Goal: Task Accomplishment & Management: Use online tool/utility

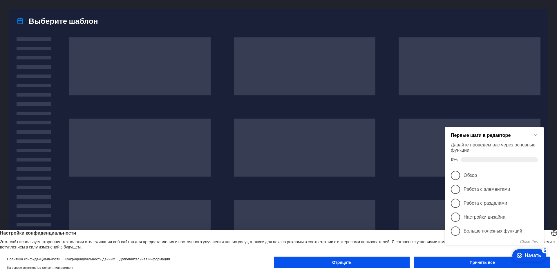
click at [471, 262] on div "checkmark Начать 5 Первые шаги в редакторе Давайте проведем вас через основные …" at bounding box center [496, 192] width 106 height 143
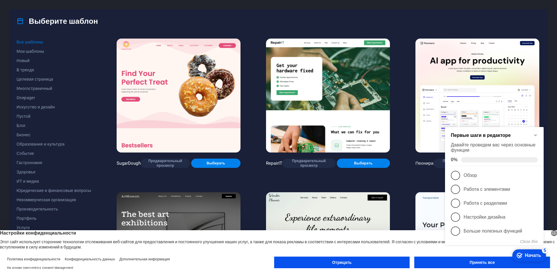
click at [471, 262] on div "checkmark Начать 5 Первые шаги в редакторе Давайте проведем вас через основные …" at bounding box center [496, 192] width 106 height 143
click at [472, 262] on div "checkmark Начать 5 Первые шаги в редакторе Давайте проведем вас через основные …" at bounding box center [496, 192] width 106 height 143
click at [485, 262] on div "checkmark Начать 5 Первые шаги в редакторе Давайте проведем вас через основные …" at bounding box center [496, 192] width 106 height 143
click at [537, 135] on icon "Minimize checklist" at bounding box center [535, 135] width 5 height 5
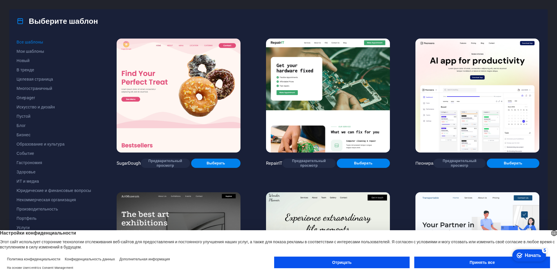
click at [496, 263] on button "Принять все" at bounding box center [482, 263] width 136 height 12
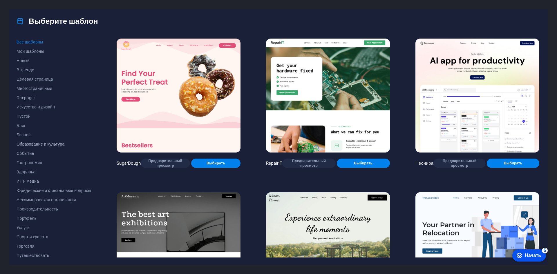
click at [48, 143] on font "Образование и культура" at bounding box center [41, 144] width 48 height 5
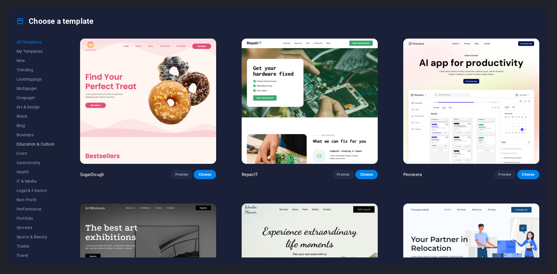
click at [46, 142] on span "Education & Culture" at bounding box center [36, 144] width 38 height 5
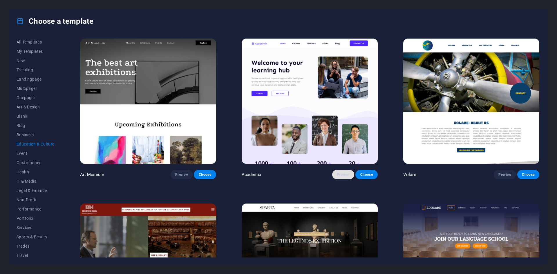
click at [339, 170] on button "Preview" at bounding box center [343, 174] width 22 height 9
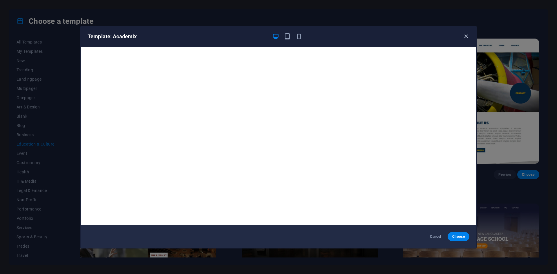
click at [463, 35] on icon "button" at bounding box center [466, 36] width 7 height 7
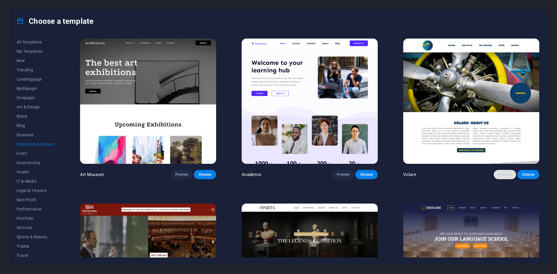
click at [505, 170] on button "Preview" at bounding box center [505, 174] width 22 height 9
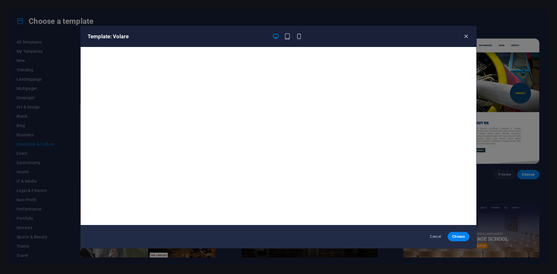
click at [466, 36] on icon "button" at bounding box center [466, 36] width 7 height 7
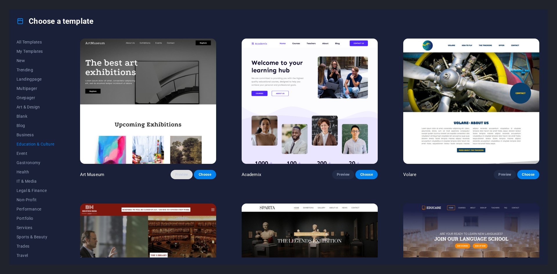
click at [177, 170] on button "Preview" at bounding box center [182, 174] width 22 height 9
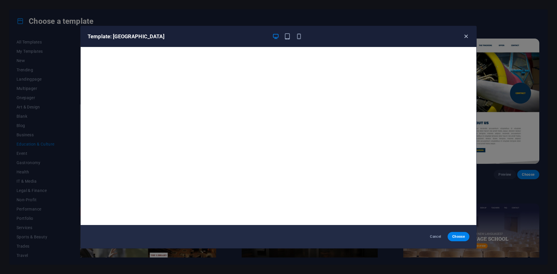
click at [468, 34] on icon "button" at bounding box center [466, 36] width 7 height 7
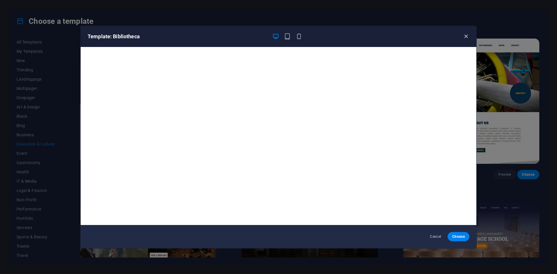
click at [466, 38] on icon "button" at bounding box center [466, 36] width 7 height 7
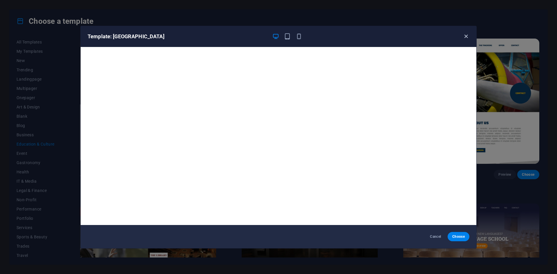
click at [464, 34] on icon "button" at bounding box center [466, 36] width 7 height 7
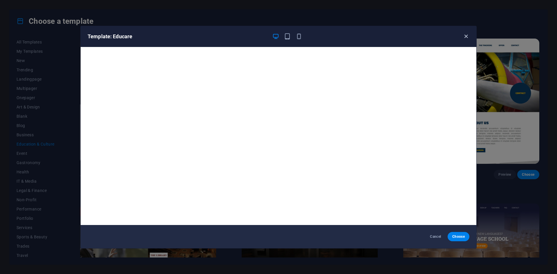
click at [467, 36] on icon "button" at bounding box center [466, 36] width 7 height 7
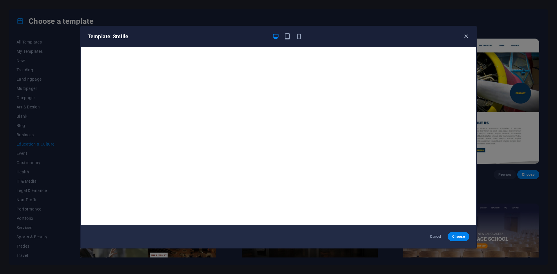
click at [465, 34] on icon "button" at bounding box center [466, 36] width 7 height 7
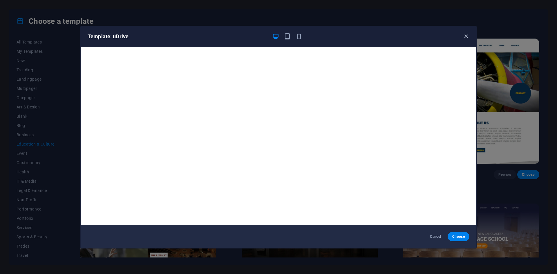
click at [465, 34] on icon "button" at bounding box center [466, 36] width 7 height 7
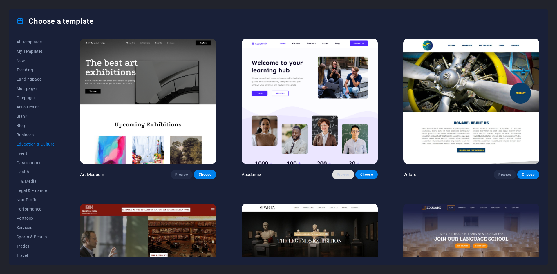
click at [344, 172] on span "Preview" at bounding box center [343, 174] width 13 height 5
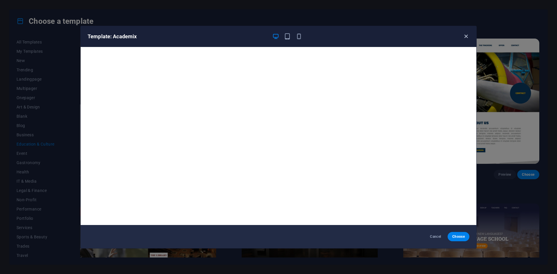
click at [467, 36] on icon "button" at bounding box center [466, 36] width 7 height 7
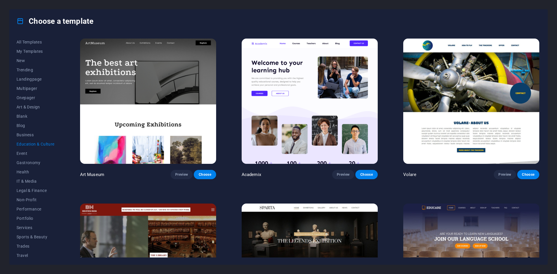
drag, startPoint x: 531, startPoint y: 99, endPoint x: 527, endPoint y: 95, distance: 4.9
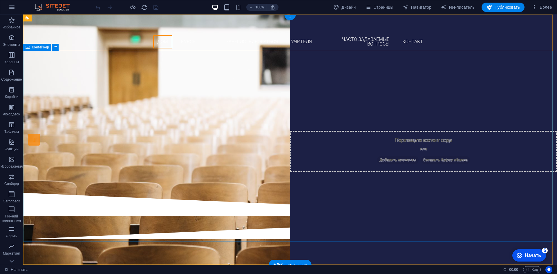
click at [468, 117] on div "Вы готовы изучать новые языки? Присоединяйтесь к нашей языковой школе Наши курс…" at bounding box center [290, 124] width 534 height 138
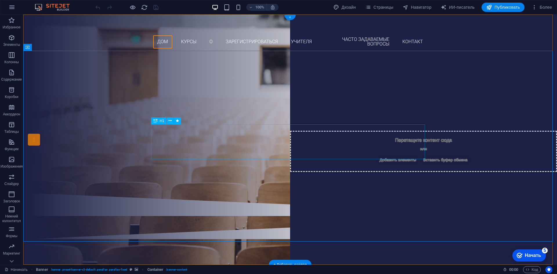
click at [285, 128] on div "Присоединяйтесь к нашей языковой школе" at bounding box center [290, 110] width 274 height 35
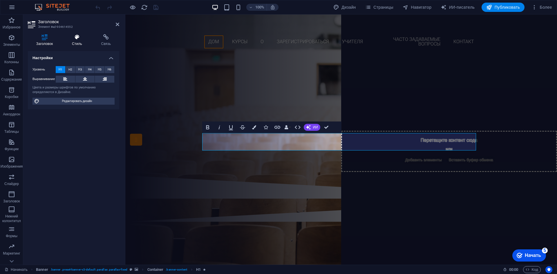
click at [81, 37] on icon at bounding box center [77, 37] width 27 height 6
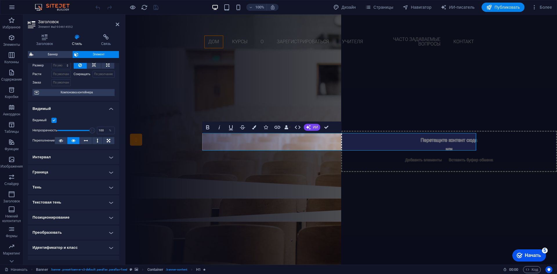
scroll to position [53, 0]
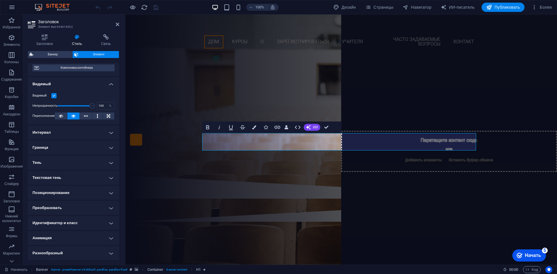
click at [74, 159] on h4 "Тень" at bounding box center [73, 163] width 91 height 14
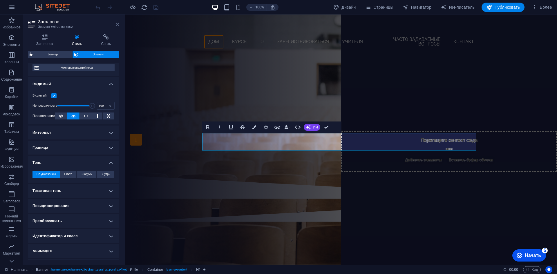
click at [117, 23] on icon at bounding box center [117, 24] width 3 height 5
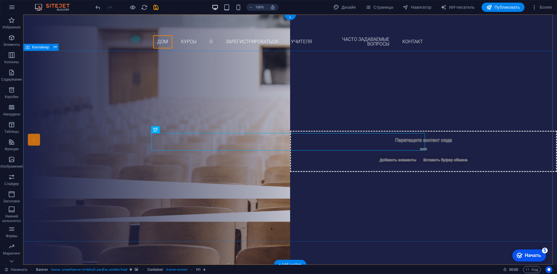
click at [133, 113] on div "Вы готовы изучать новые языки? ҚЫЗЫЛОРДА АШЫҚ УНИВЕРСИТЕТІ Наши курсы Зарегистр…" at bounding box center [290, 115] width 534 height 120
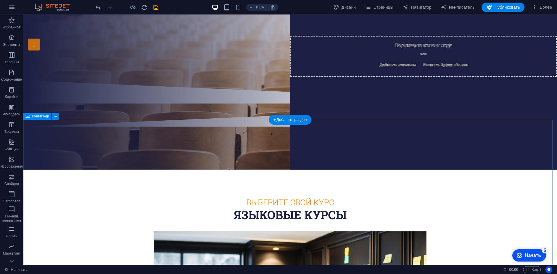
scroll to position [0, 0]
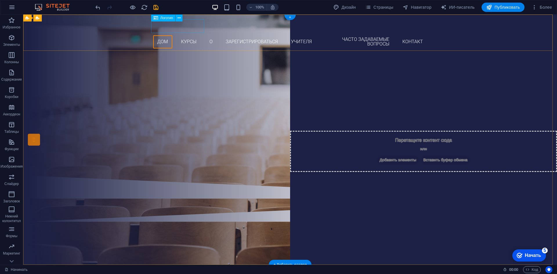
click at [159, 28] on div at bounding box center [290, 26] width 274 height 14
click at [164, 40] on nav "Дом Курсы О Зарегистрироваться Учителя Часто задаваемые вопросы Контакт" at bounding box center [290, 42] width 274 height 18
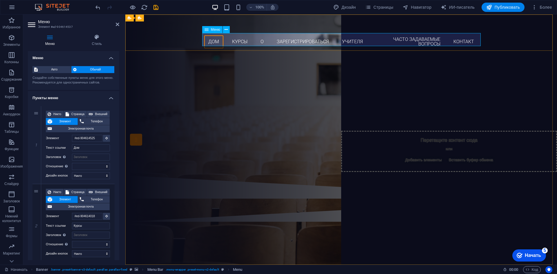
click at [210, 42] on nav "Дом Курсы О Зарегистрироваться Учителя Часто задаваемые вопросы Контакт" at bounding box center [341, 42] width 274 height 18
click at [118, 23] on icon at bounding box center [117, 24] width 3 height 5
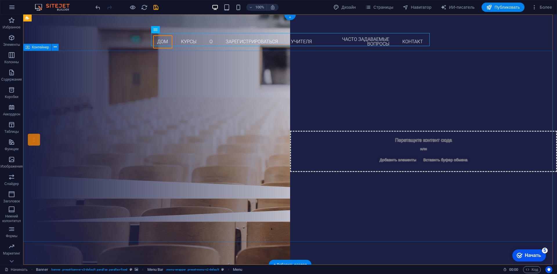
click at [477, 93] on div "Вы готовы изучать новые языки? ҚЫЗЫЛОРДА АШЫҚ УНИВЕРСИТЕТІ Наши курсы Зарегистр…" at bounding box center [290, 115] width 534 height 120
select select "px"
select select "300"
select select "px"
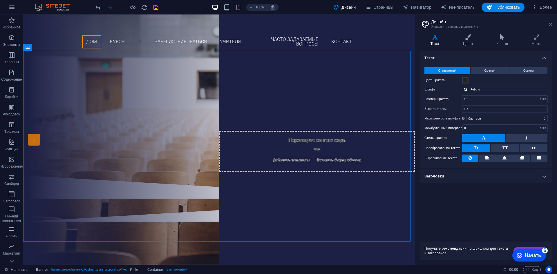
click at [552, 23] on icon at bounding box center [550, 24] width 3 height 5
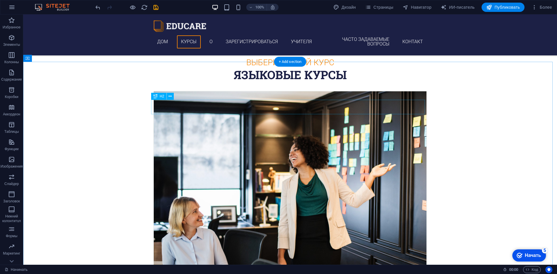
scroll to position [203, 0]
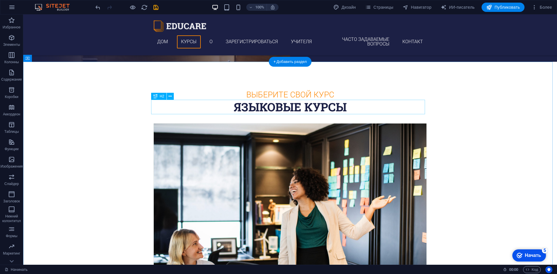
click at [333, 108] on div "Языковые курсы" at bounding box center [290, 107] width 274 height 15
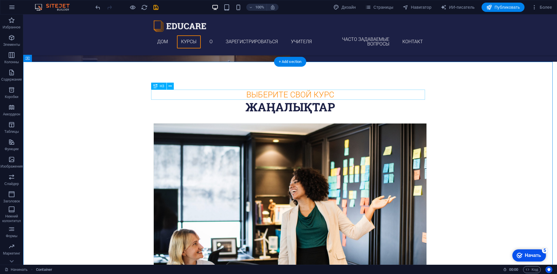
click at [322, 93] on div "Выберите свой курс" at bounding box center [290, 95] width 274 height 10
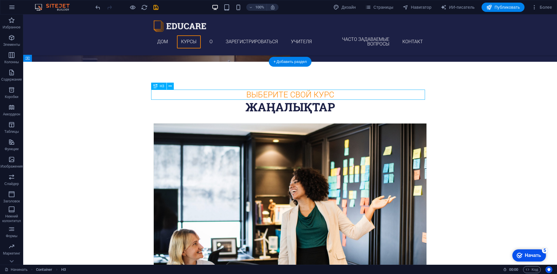
click at [322, 93] on div "Выберите свой курс" at bounding box center [290, 95] width 274 height 10
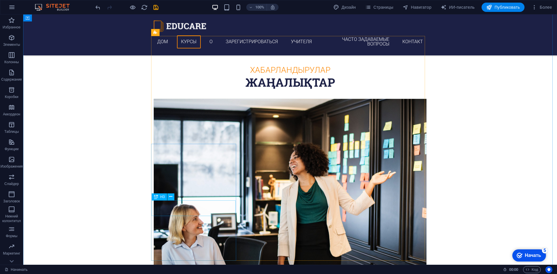
scroll to position [290, 0]
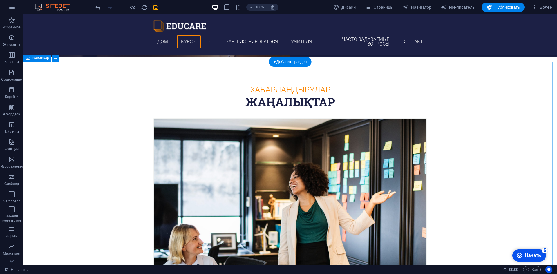
scroll to position [203, 0]
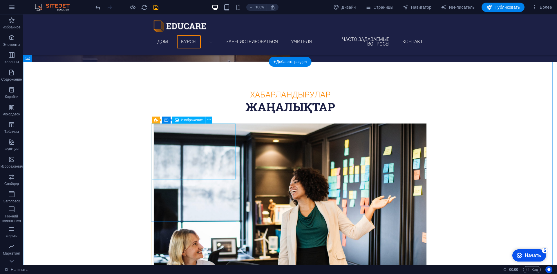
click at [197, 152] on figure at bounding box center [290, 215] width 273 height 182
click at [191, 121] on font "Изображение" at bounding box center [192, 120] width 22 height 4
click at [185, 139] on figure at bounding box center [290, 215] width 273 height 182
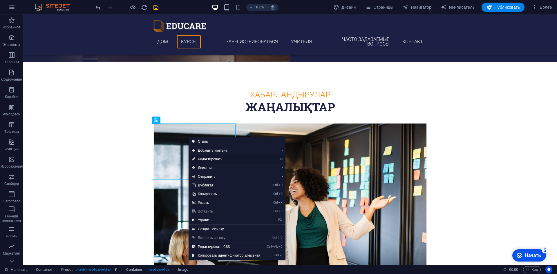
click at [208, 161] on font "Редактировать" at bounding box center [210, 159] width 25 height 4
select select "%"
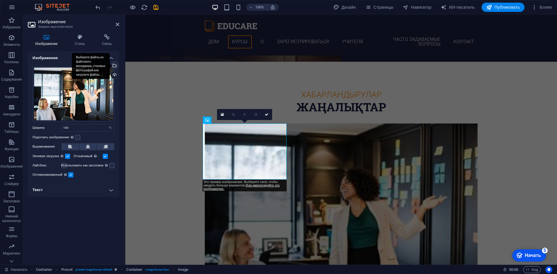
click at [114, 67] on div "Выберите файлы из файлового менеджера, стоковых фотографий или загрузите файлы." at bounding box center [114, 66] width 9 height 9
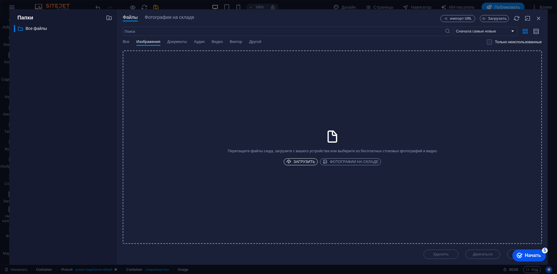
click at [300, 162] on font "Загрузить" at bounding box center [304, 162] width 21 height 4
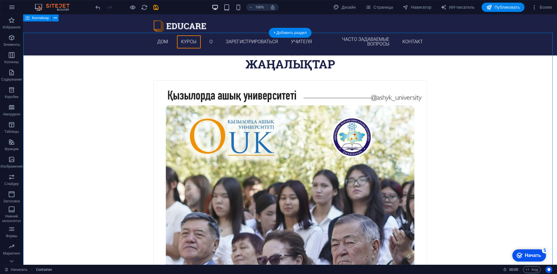
scroll to position [232, 0]
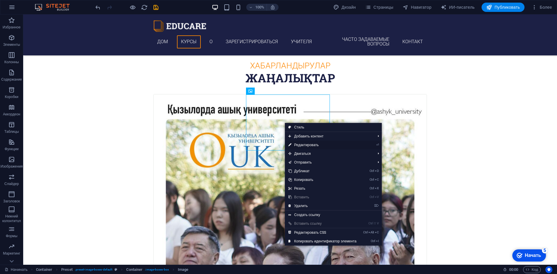
click at [322, 145] on link "⏎ Редактировать" at bounding box center [322, 145] width 75 height 9
select select "%"
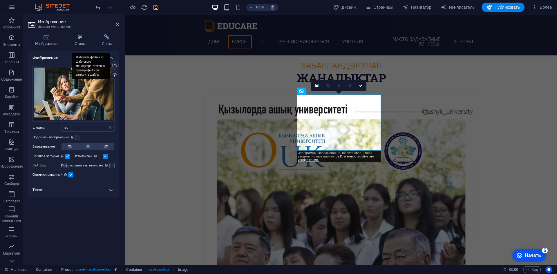
click at [110, 66] on div "Выберите файлы из файлового менеджера, стоковых фотографий или загрузите файлы." at bounding box center [91, 66] width 38 height 26
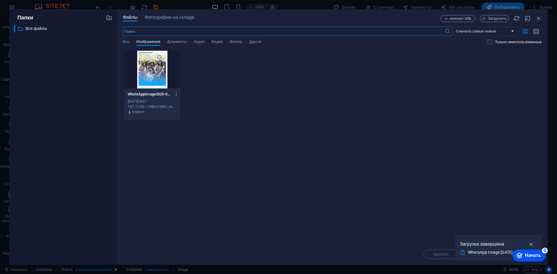
click at [138, 76] on div at bounding box center [152, 70] width 56 height 38
click at [506, 194] on div "Перетащите файлы сюда, чтобы загрузить их мгновенно. 1 WhatsAppImage2025-09-02a…" at bounding box center [332, 147] width 419 height 194
click at [151, 82] on div at bounding box center [152, 70] width 56 height 38
click at [530, 245] on icon "button" at bounding box center [531, 244] width 7 height 6
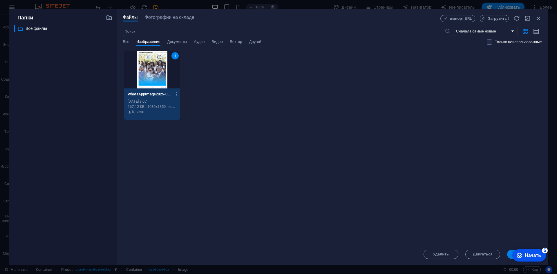
click at [510, 255] on div "checkmark Начать 5 Первые шаги в редакторе Давайте проведем вас через основные …" at bounding box center [523, 255] width 49 height 17
drag, startPoint x: 540, startPoint y: 21, endPoint x: 413, endPoint y: 6, distance: 127.4
click at [540, 21] on icon "button" at bounding box center [539, 18] width 6 height 6
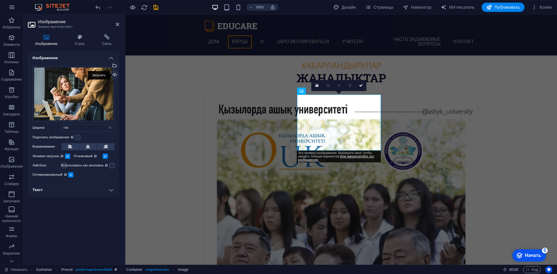
click at [114, 74] on div "Загрузить" at bounding box center [114, 75] width 9 height 9
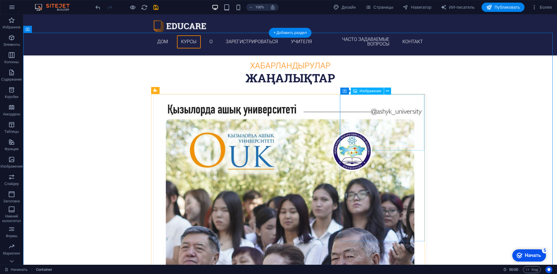
click at [388, 91] on icon at bounding box center [387, 91] width 3 height 6
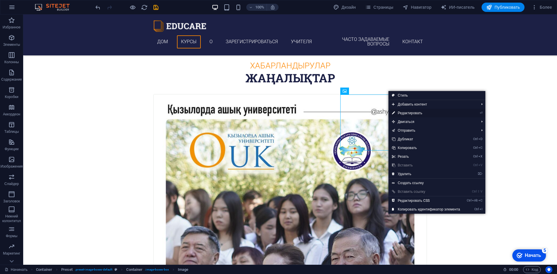
drag, startPoint x: 420, startPoint y: 114, endPoint x: 141, endPoint y: 95, distance: 279.2
click at [420, 114] on font "Редактировать" at bounding box center [410, 113] width 25 height 4
select select "%"
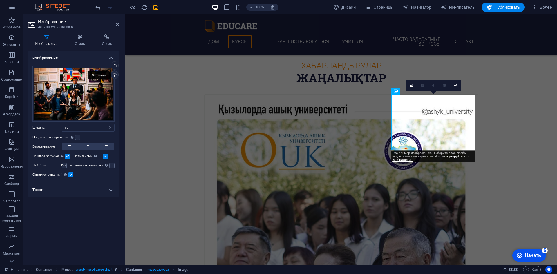
click at [116, 75] on div "Загрузить" at bounding box center [114, 75] width 9 height 9
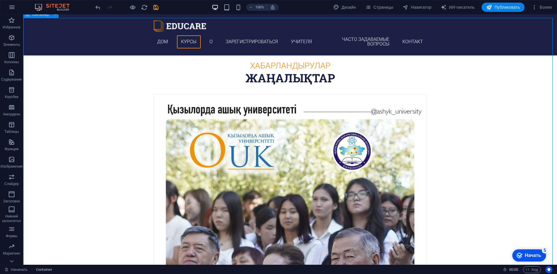
scroll to position [348, 0]
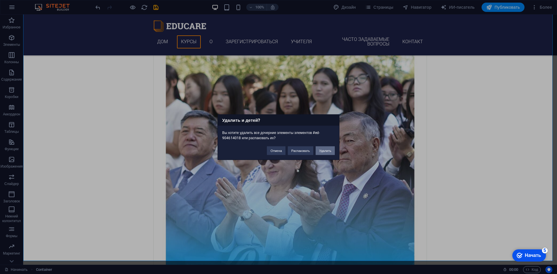
drag, startPoint x: 324, startPoint y: 150, endPoint x: 279, endPoint y: 150, distance: 45.0
click at [324, 150] on font "Удалить" at bounding box center [325, 150] width 12 height 3
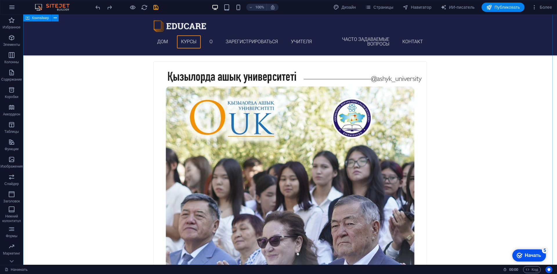
scroll to position [323, 0]
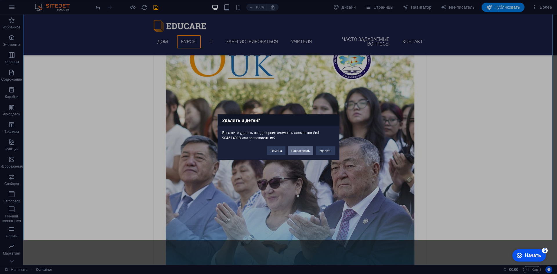
click at [302, 149] on font "Распаковать" at bounding box center [300, 150] width 19 height 3
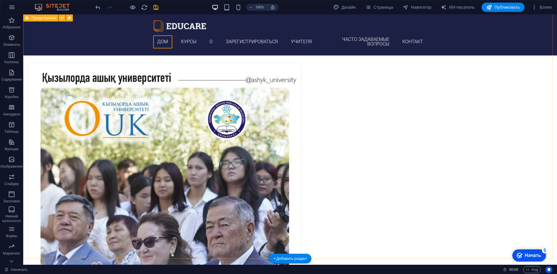
scroll to position [305, 0]
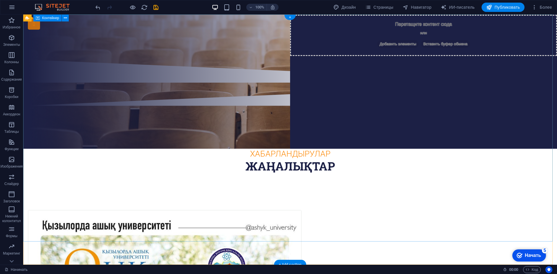
scroll to position [0, 0]
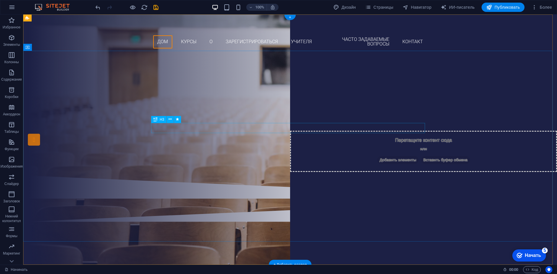
click at [306, 93] on div "Вы готовы изучать новые языки?" at bounding box center [290, 88] width 274 height 10
